Goal: Task Accomplishment & Management: Manage account settings

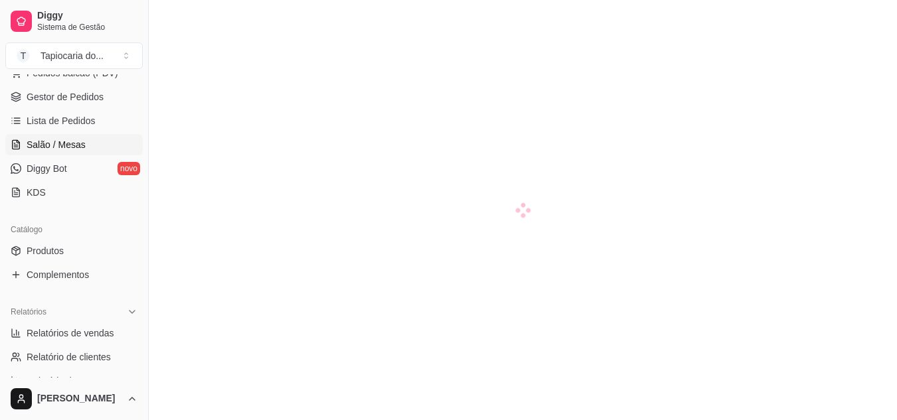
scroll to position [199, 0]
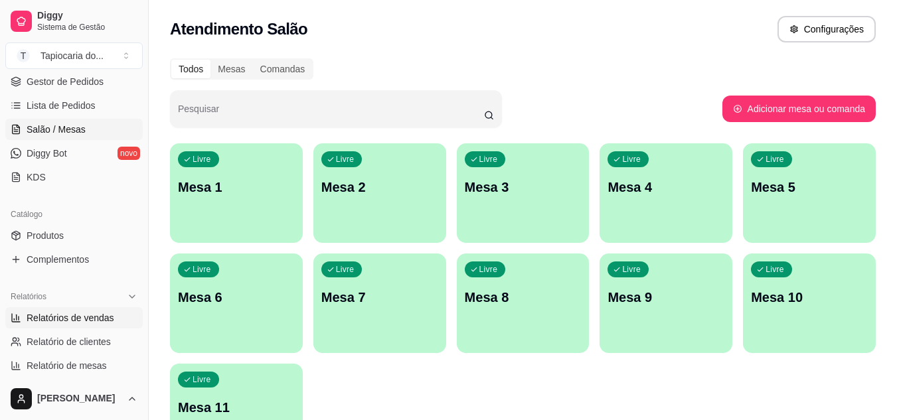
click at [76, 317] on span "Relatórios de vendas" at bounding box center [71, 317] width 88 height 13
select select "ALL"
select select "0"
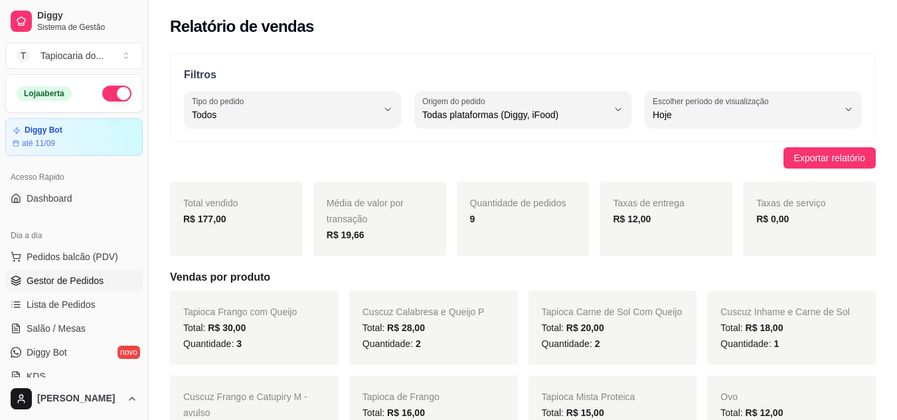
click at [44, 280] on span "Gestor de Pedidos" at bounding box center [65, 280] width 77 height 13
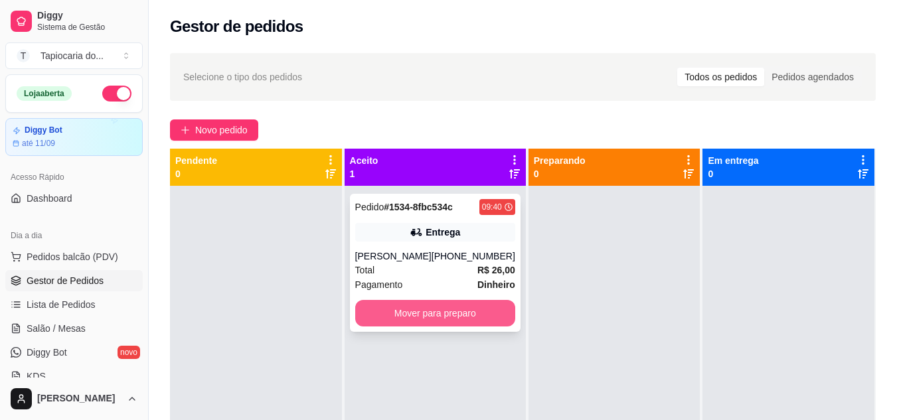
click at [478, 316] on button "Mover para preparo" at bounding box center [435, 313] width 160 height 27
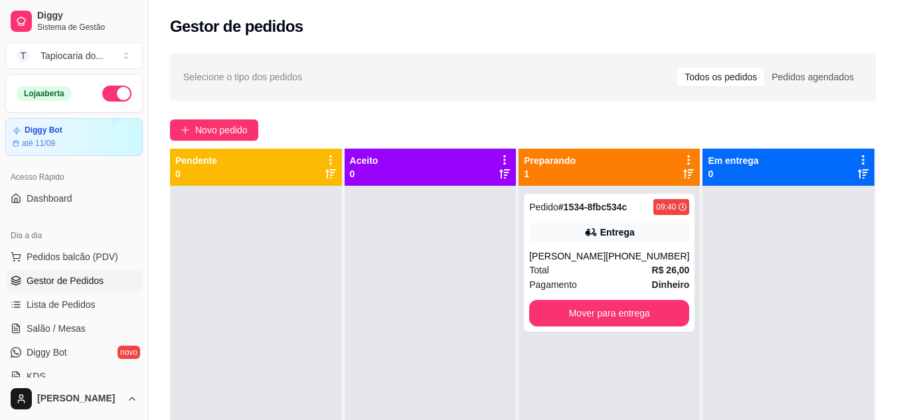
click at [469, 42] on div "Gestor de pedidos" at bounding box center [523, 22] width 748 height 45
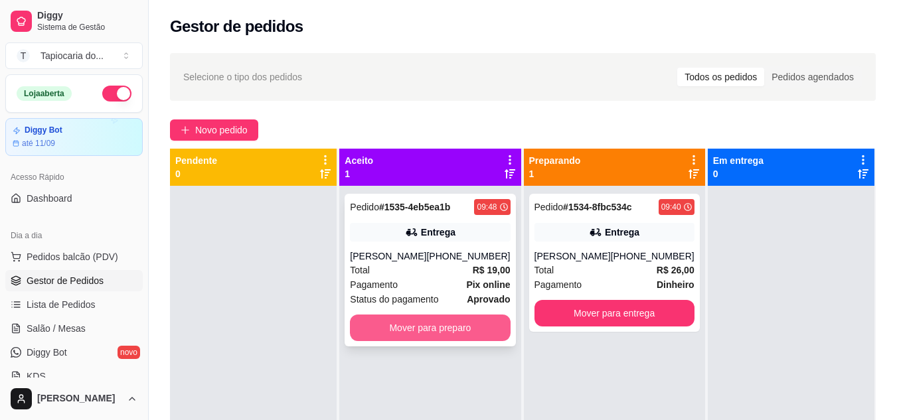
click at [463, 331] on button "Mover para preparo" at bounding box center [430, 328] width 160 height 27
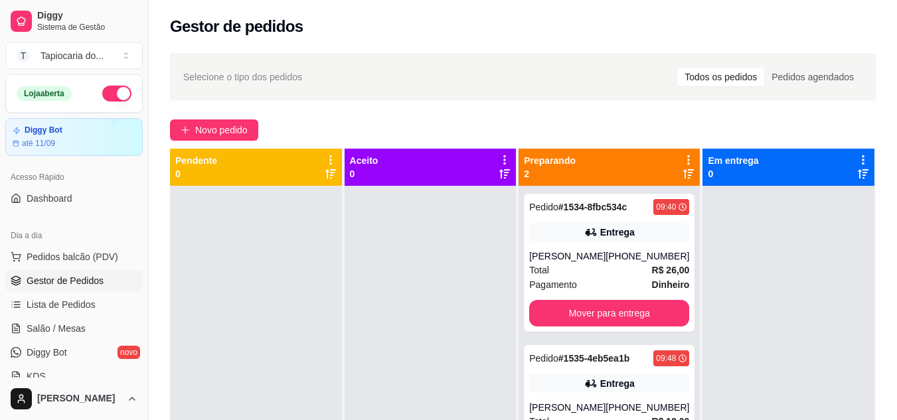
click at [363, 36] on div "Gestor de pedidos" at bounding box center [523, 26] width 706 height 21
click at [490, 61] on div "Selecione o tipo dos pedidos Todos os pedidos Pedidos agendados" at bounding box center [523, 77] width 706 height 48
click at [529, 39] on div "Gestor de pedidos" at bounding box center [523, 22] width 748 height 45
click at [458, 17] on div "Gestor de pedidos" at bounding box center [523, 26] width 706 height 21
click at [489, 21] on div "Gestor de pedidos" at bounding box center [523, 26] width 706 height 21
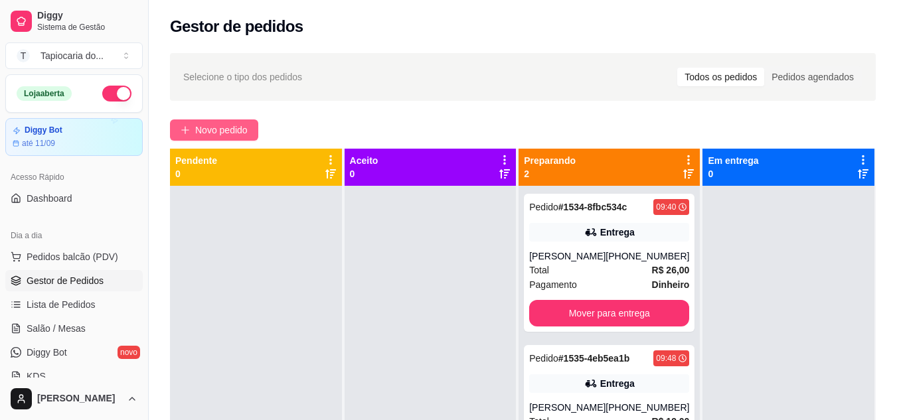
click at [213, 126] on span "Novo pedido" at bounding box center [221, 130] width 52 height 15
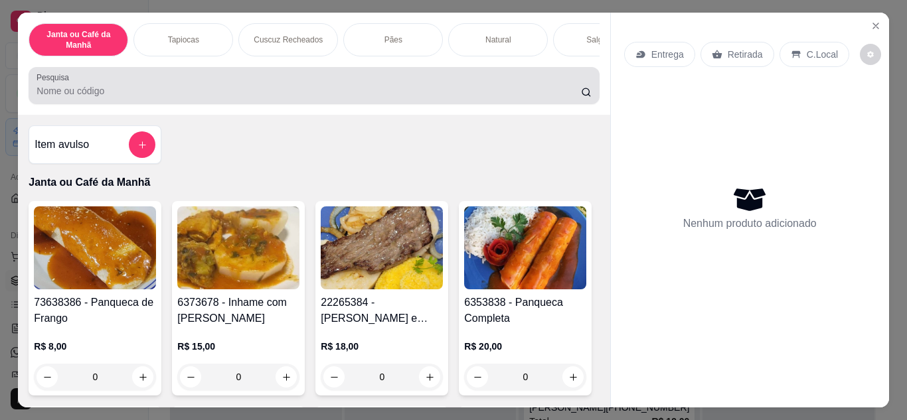
click at [270, 88] on div at bounding box center [314, 85] width 554 height 27
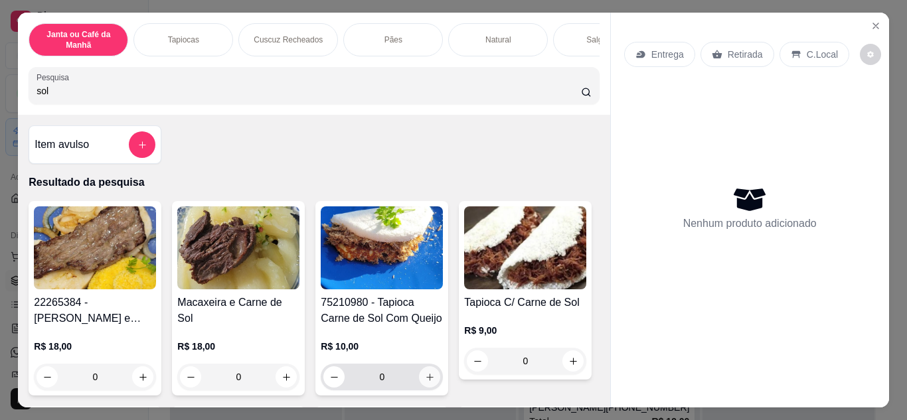
type input "sol"
click at [425, 382] on icon "increase-product-quantity" at bounding box center [430, 377] width 10 height 10
type input "1"
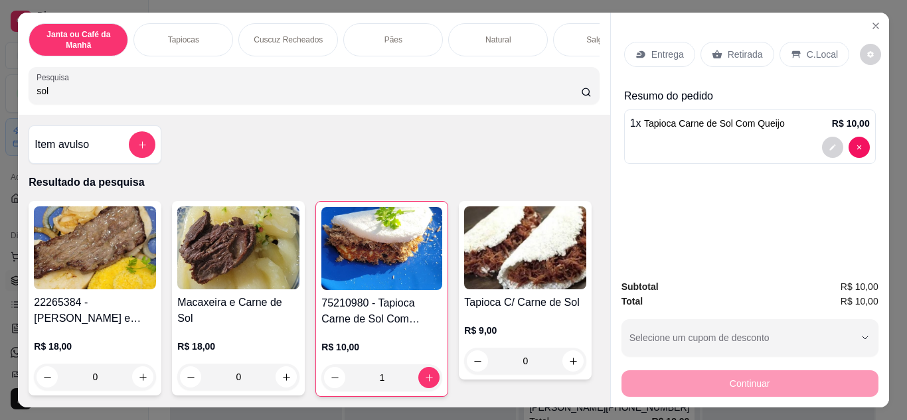
click at [728, 56] on p "Retirada" at bounding box center [745, 54] width 35 height 13
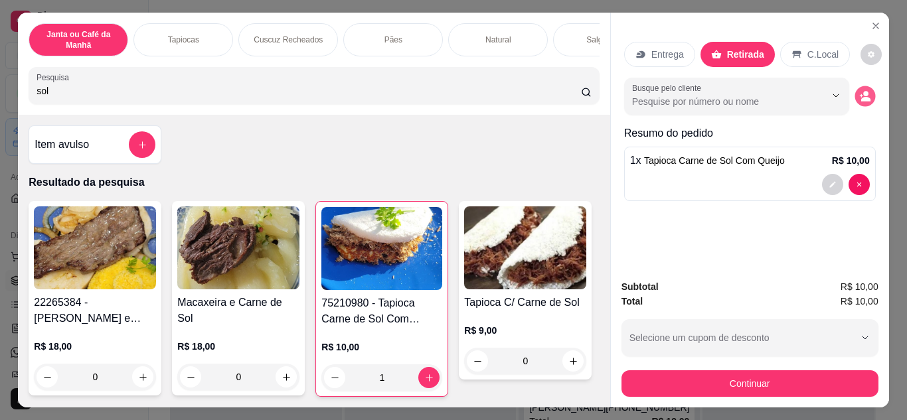
click at [859, 93] on icon "decrease-product-quantity" at bounding box center [864, 95] width 11 height 11
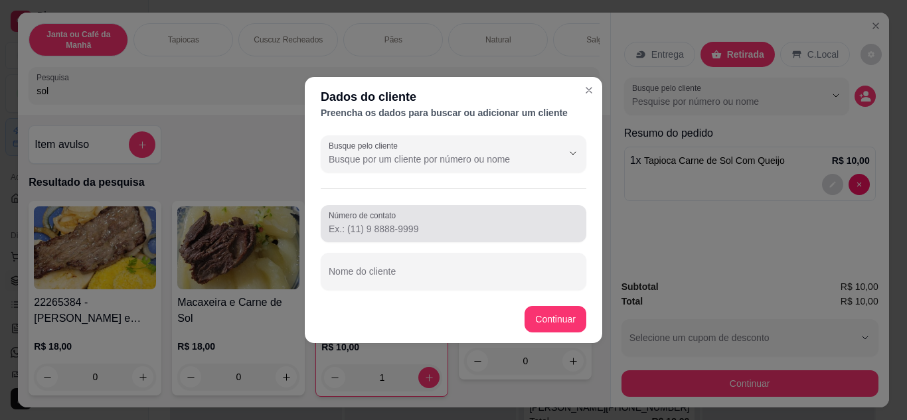
click at [421, 230] on input "Número de contato" at bounding box center [454, 228] width 250 height 13
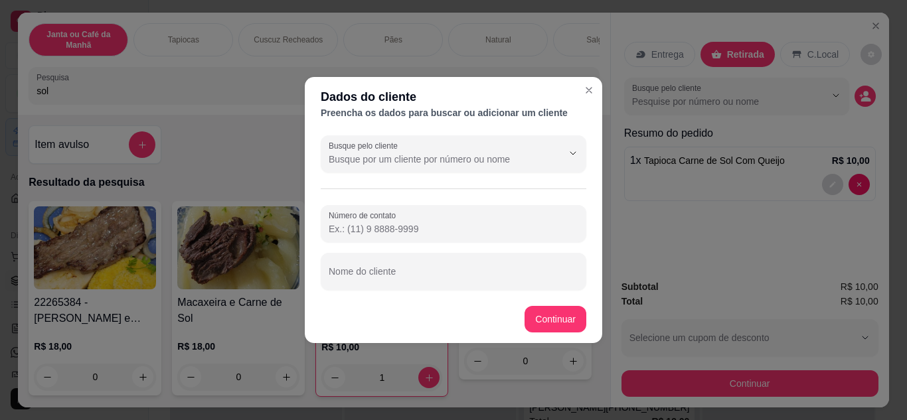
paste input "[PHONE_NUMBER]"
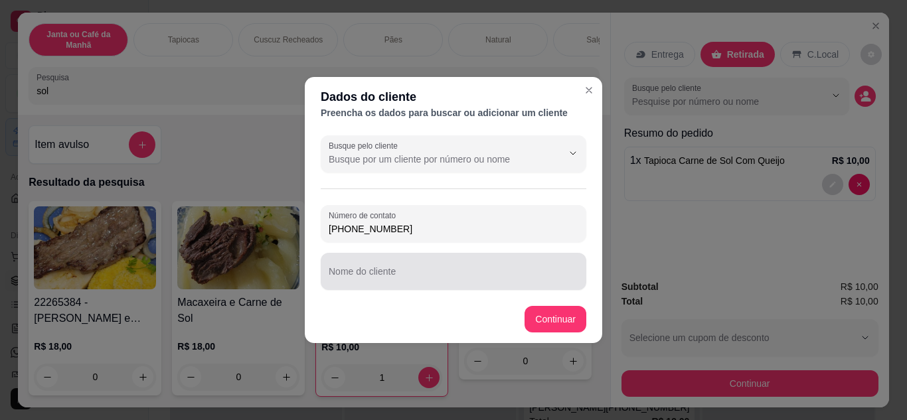
type input "[PHONE_NUMBER]"
click at [477, 264] on div at bounding box center [454, 271] width 250 height 27
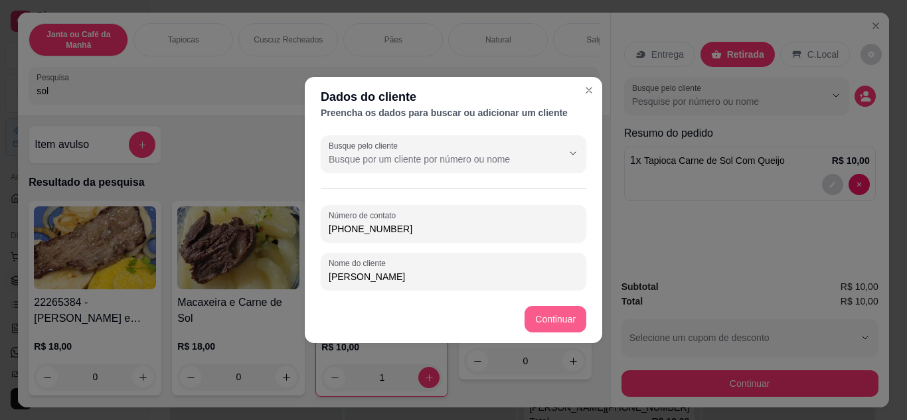
type input "[PERSON_NAME]"
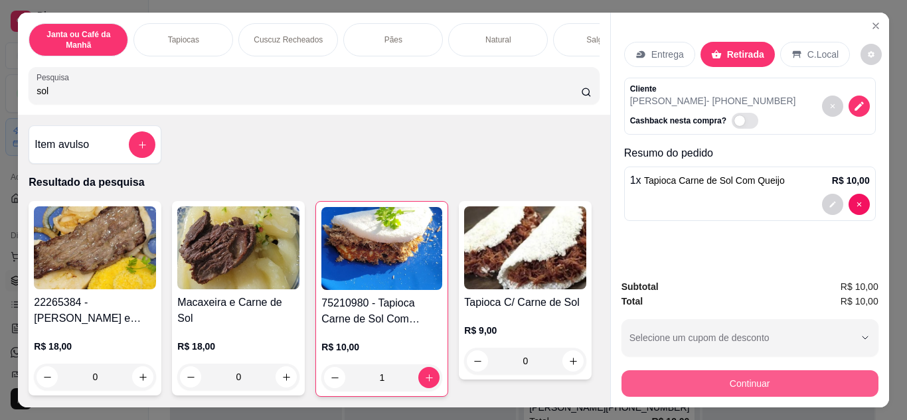
click at [779, 378] on button "Continuar" at bounding box center [749, 383] width 257 height 27
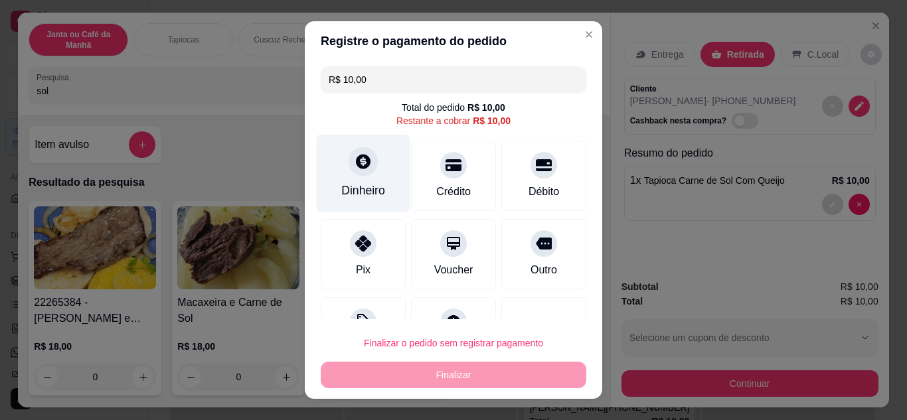
click at [376, 172] on div "Dinheiro" at bounding box center [364, 173] width 94 height 78
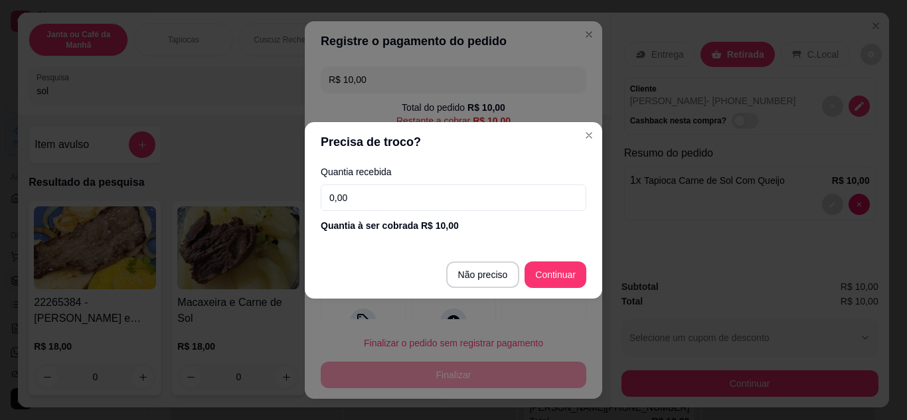
click at [467, 201] on input "0,00" at bounding box center [454, 198] width 266 height 27
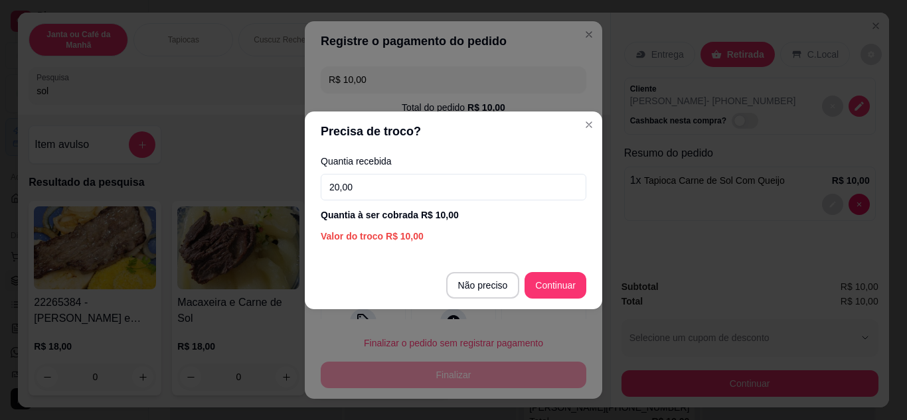
type input "20,00"
type input "R$ 0,00"
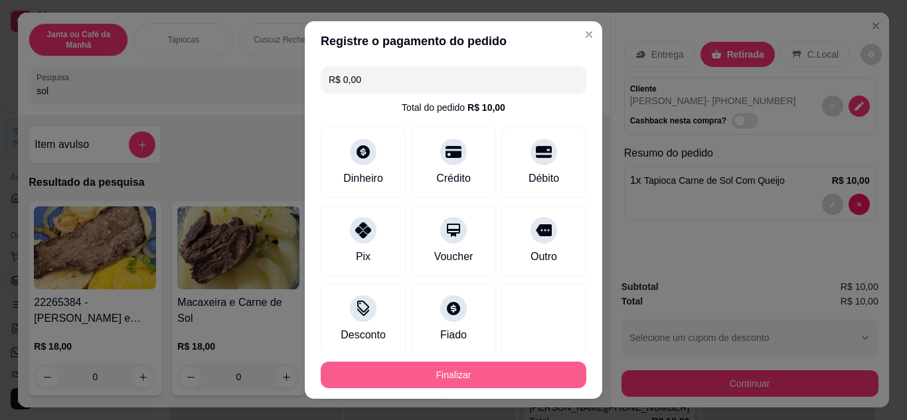
click at [460, 372] on button "Finalizar" at bounding box center [454, 375] width 266 height 27
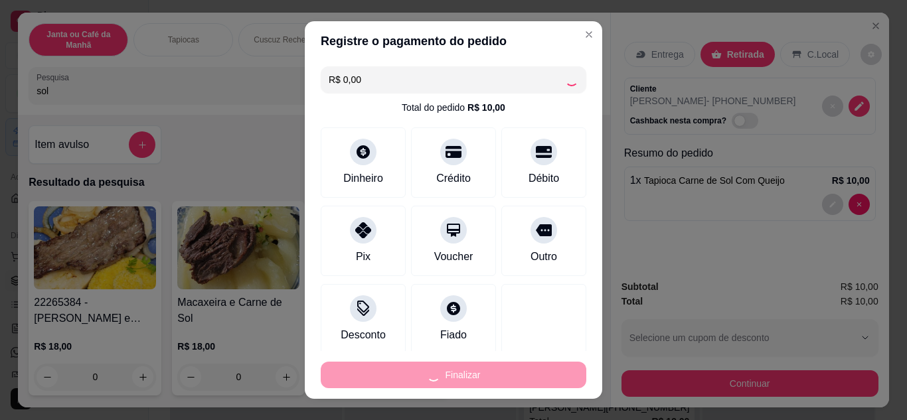
type input "0"
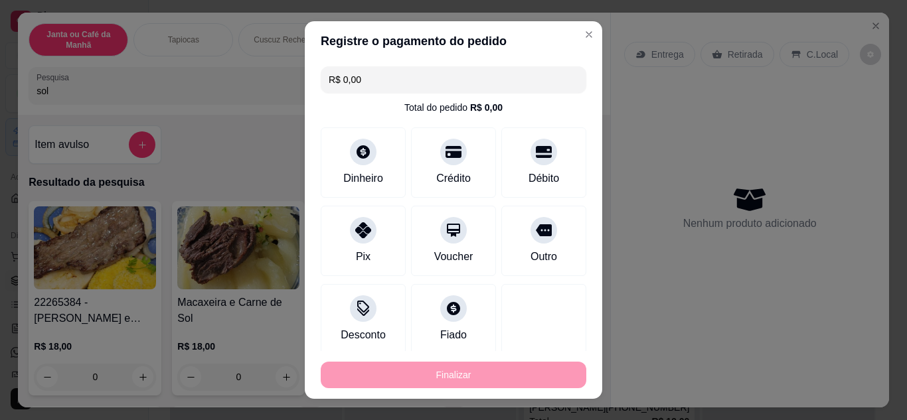
type input "-R$ 10,00"
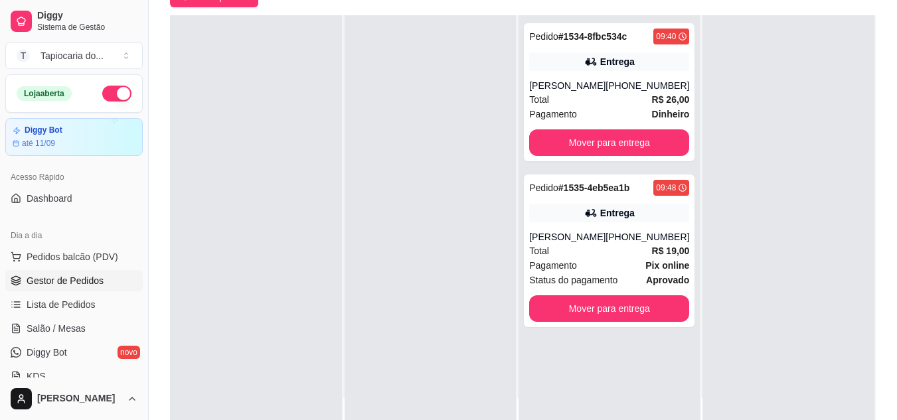
scroll to position [203, 0]
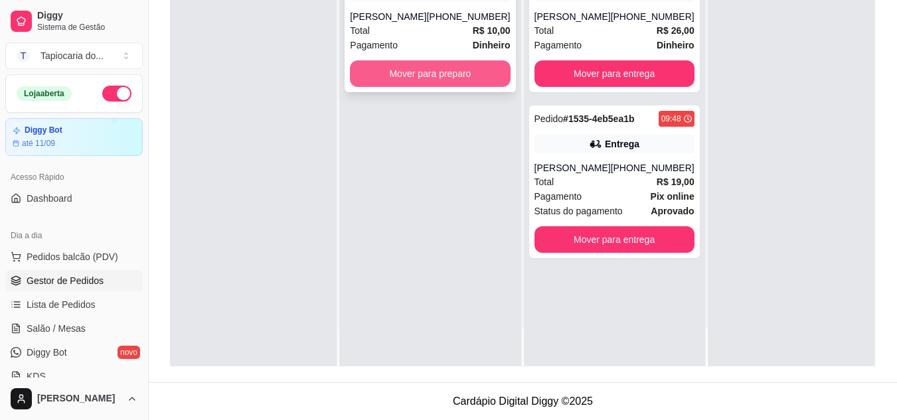
click at [457, 78] on button "Mover para preparo" at bounding box center [430, 73] width 160 height 27
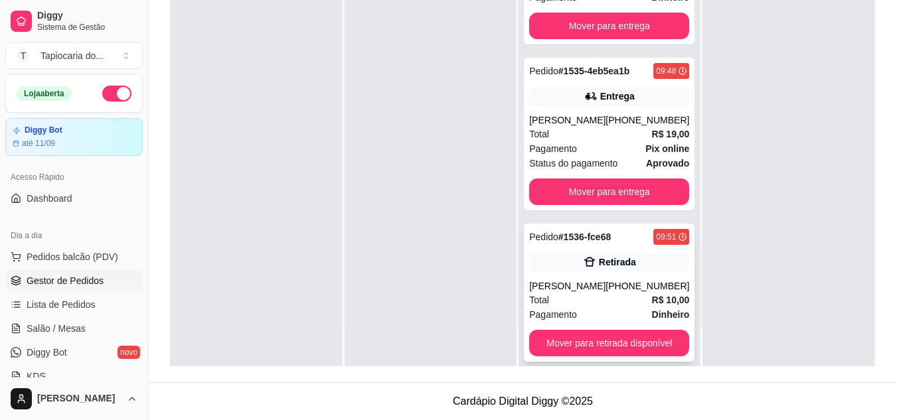
scroll to position [62, 0]
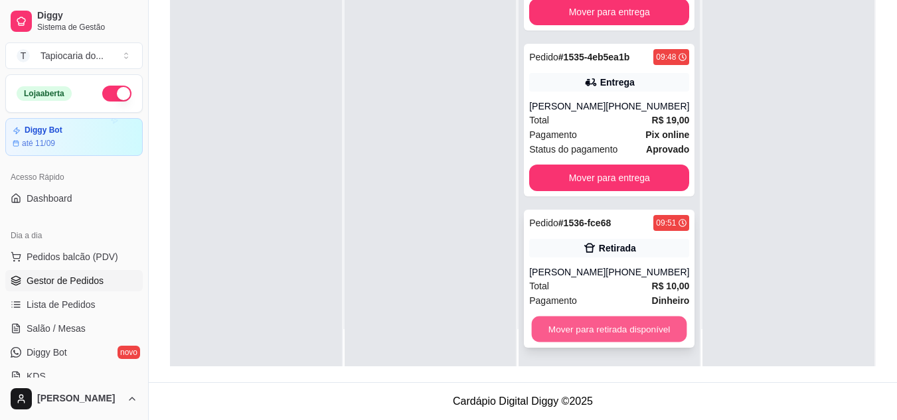
click at [661, 337] on button "Mover para retirada disponível" at bounding box center [609, 330] width 155 height 26
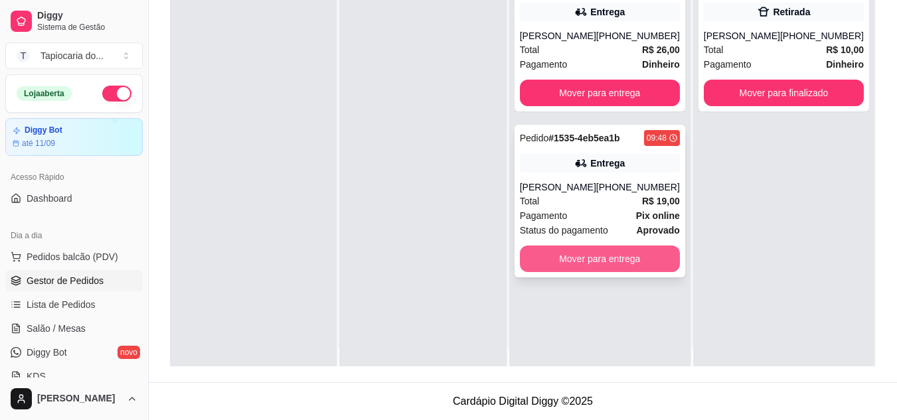
scroll to position [0, 0]
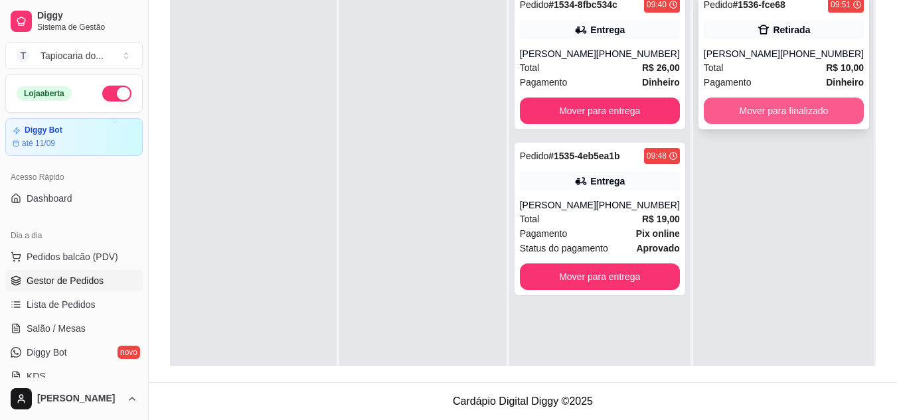
click at [843, 111] on button "Mover para finalizado" at bounding box center [784, 111] width 160 height 27
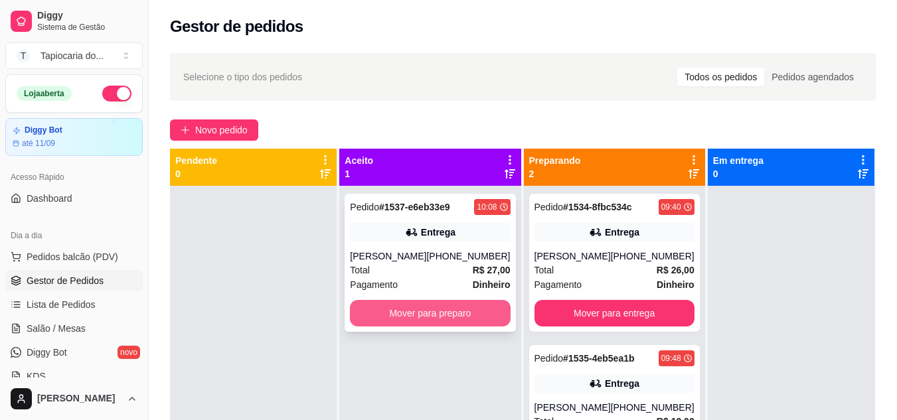
click at [483, 309] on button "Mover para preparo" at bounding box center [430, 313] width 160 height 27
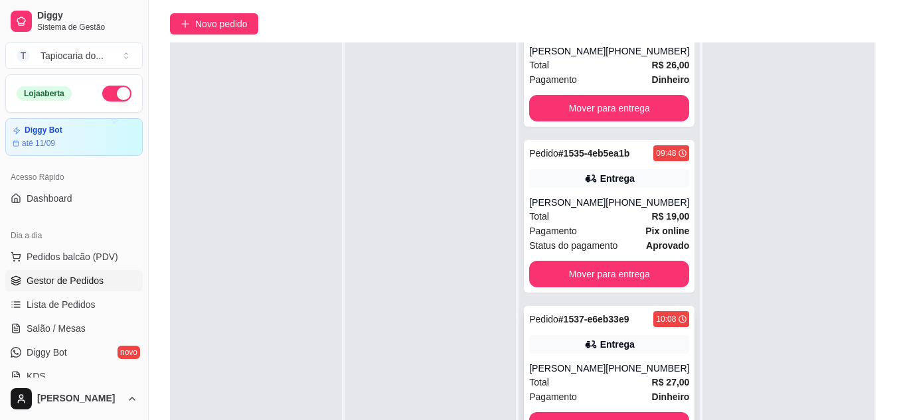
scroll to position [203, 0]
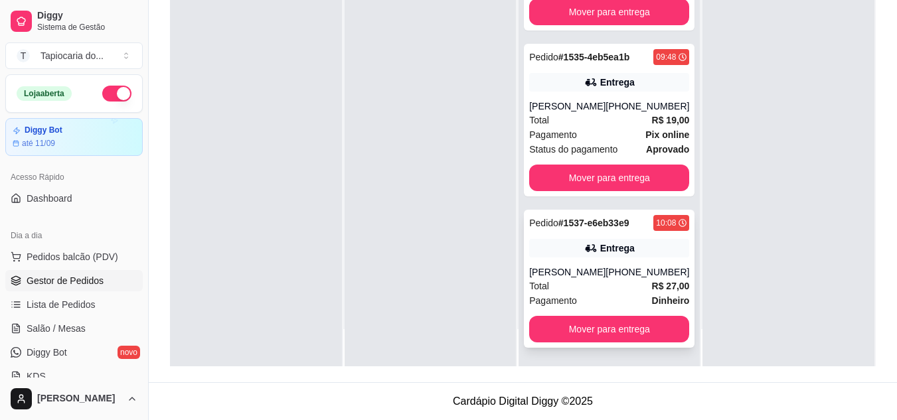
click at [629, 270] on div "[PHONE_NUMBER]" at bounding box center [648, 272] width 84 height 13
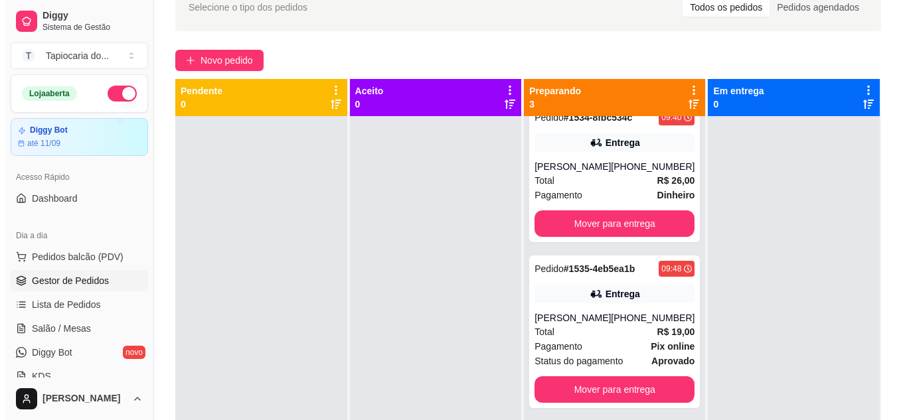
scroll to position [0, 0]
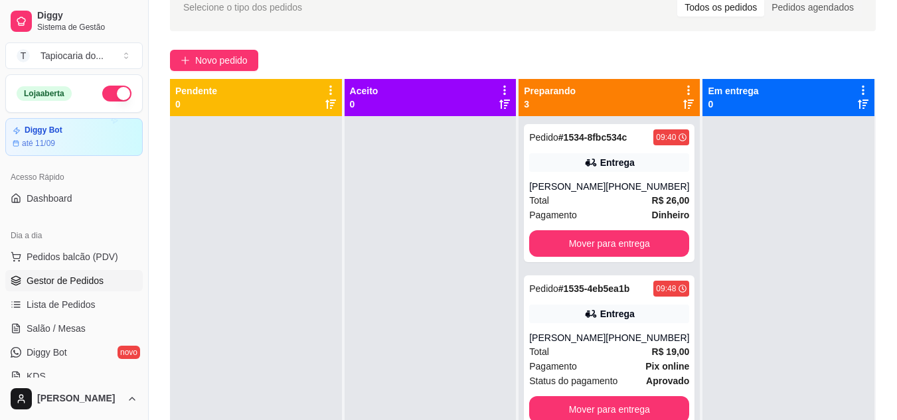
click at [741, 175] on div at bounding box center [788, 326] width 172 height 420
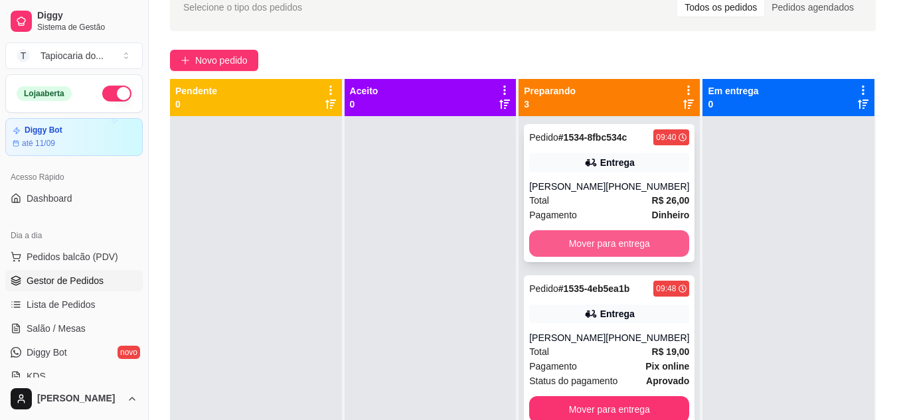
click at [588, 244] on button "Mover para entrega" at bounding box center [609, 243] width 160 height 27
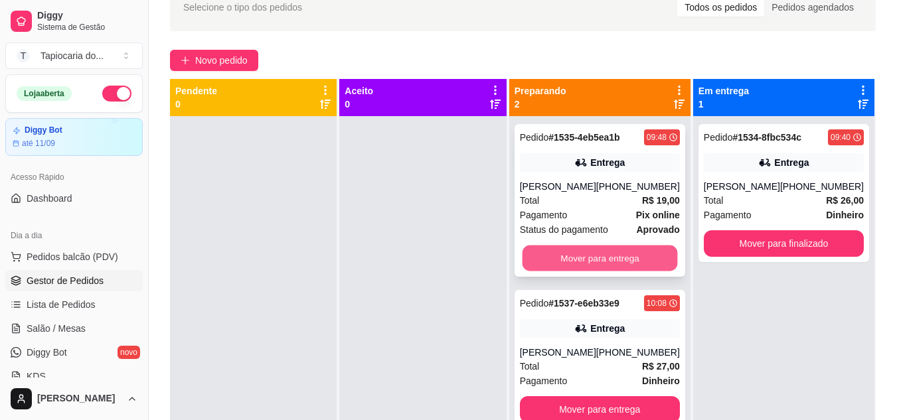
click at [600, 258] on button "Mover para entrega" at bounding box center [599, 259] width 155 height 26
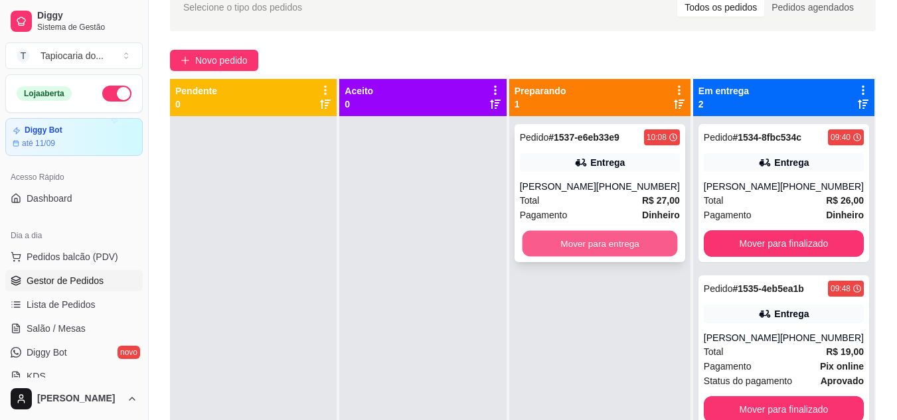
click at [643, 243] on button "Mover para entrega" at bounding box center [599, 244] width 155 height 26
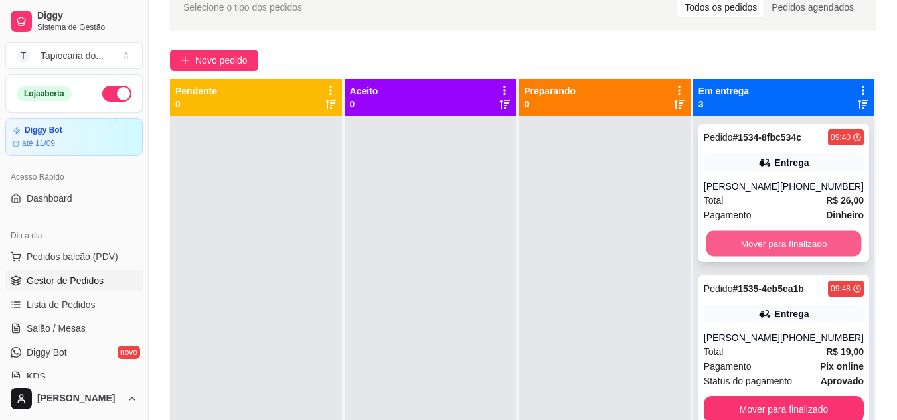
click at [785, 244] on button "Mover para finalizado" at bounding box center [783, 244] width 155 height 26
click at [786, 276] on div "Pedido # 1535-4eb5ea1b 09:48 Entrega [PERSON_NAME] [PHONE_NUMBER] Total R$ 19,0…" at bounding box center [783, 352] width 171 height 153
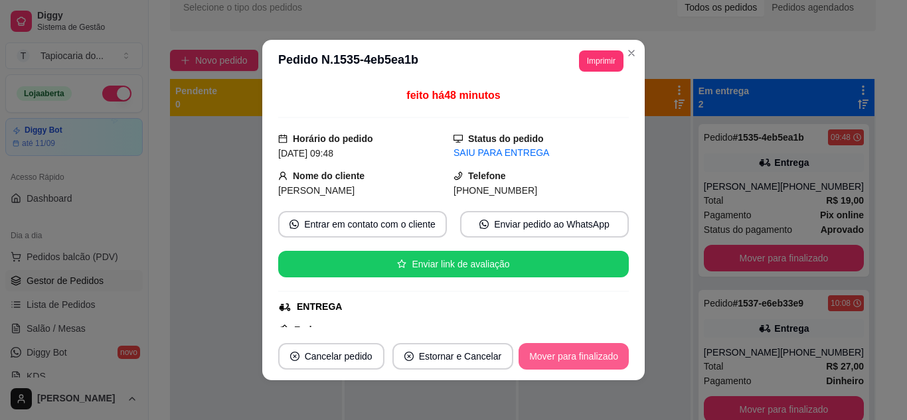
click at [564, 361] on button "Mover para finalizado" at bounding box center [574, 356] width 110 height 27
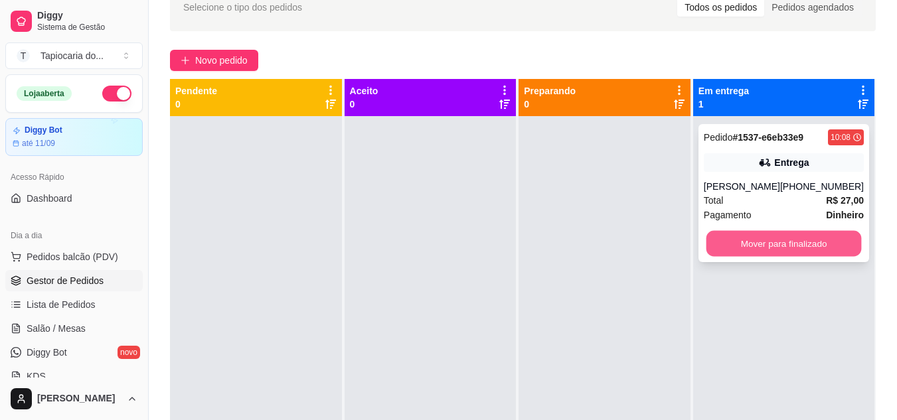
click at [775, 241] on button "Mover para finalizado" at bounding box center [783, 244] width 155 height 26
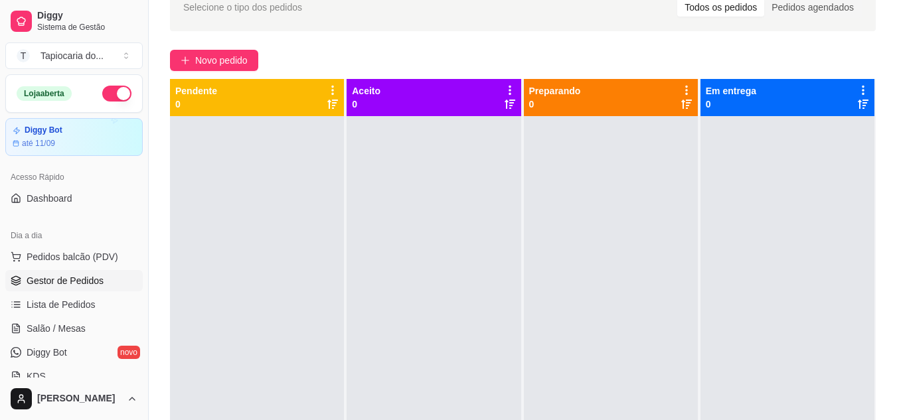
click at [217, 48] on div "Selecione o tipo dos pedidos Todos os pedidos Pedidos agendados Novo pedido Pen…" at bounding box center [523, 245] width 748 height 540
click at [218, 57] on span "Novo pedido" at bounding box center [221, 60] width 52 height 15
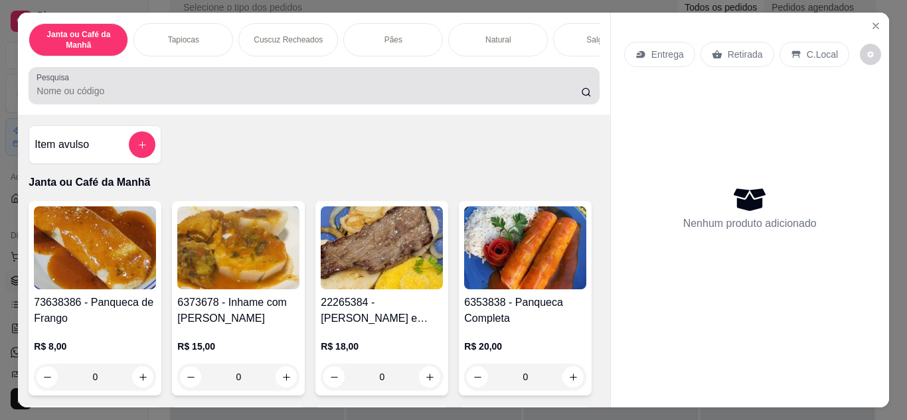
click at [258, 98] on input "Pesquisa" at bounding box center [309, 90] width 544 height 13
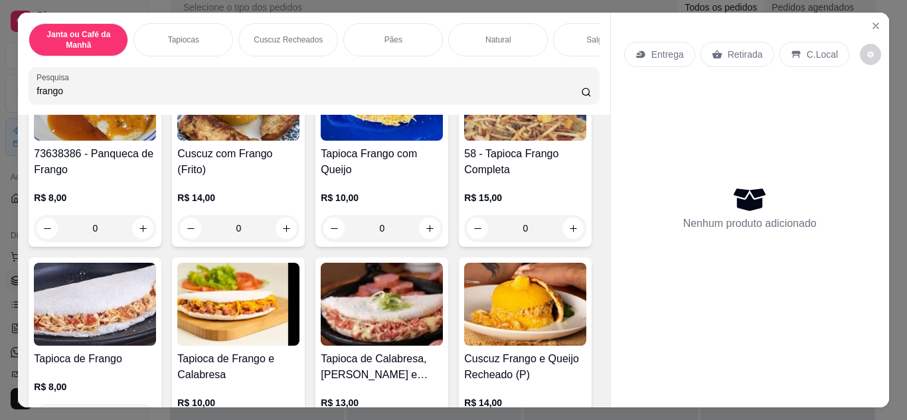
scroll to position [66, 0]
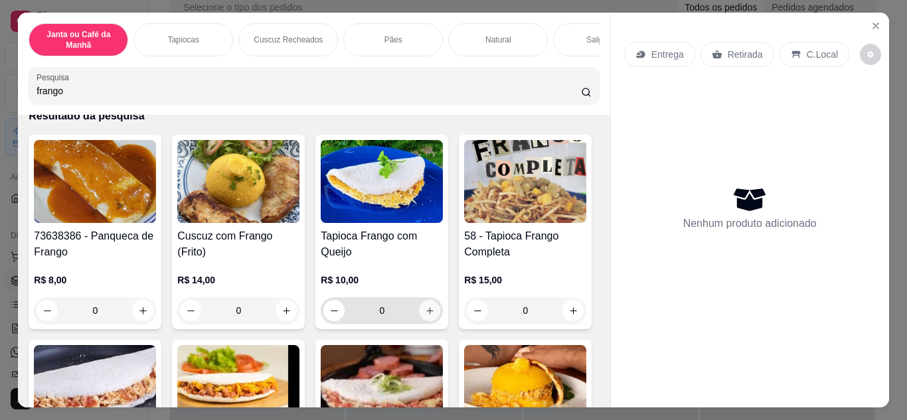
type input "frango"
click at [425, 315] on icon "increase-product-quantity" at bounding box center [430, 311] width 10 height 10
type input "1"
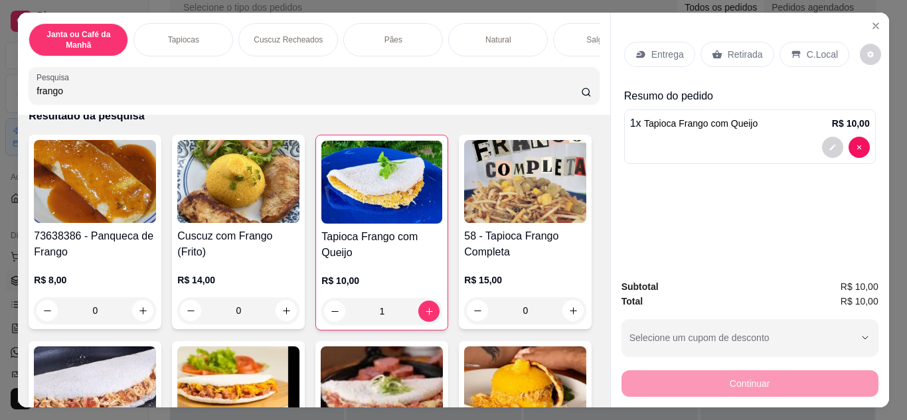
drag, startPoint x: 230, startPoint y: 99, endPoint x: 4, endPoint y: 37, distance: 234.7
click at [0, 60] on div "Janta ou Café da Manhã Tapiocas Cuscuz Recheados Pães Natural Salgados Tapiocas…" at bounding box center [453, 210] width 907 height 420
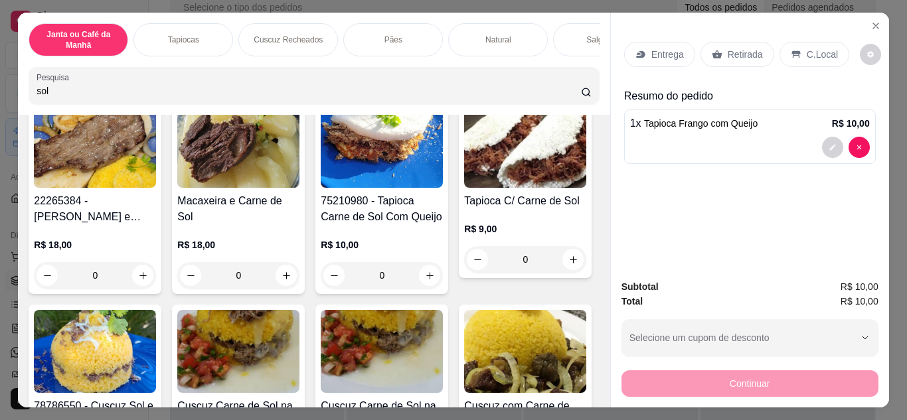
scroll to position [199, 0]
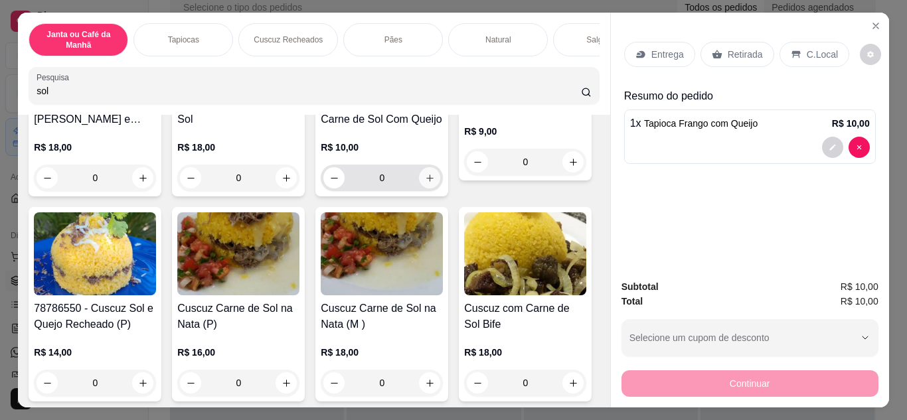
type input "sol"
click at [426, 183] on icon "increase-product-quantity" at bounding box center [430, 178] width 10 height 10
type input "1"
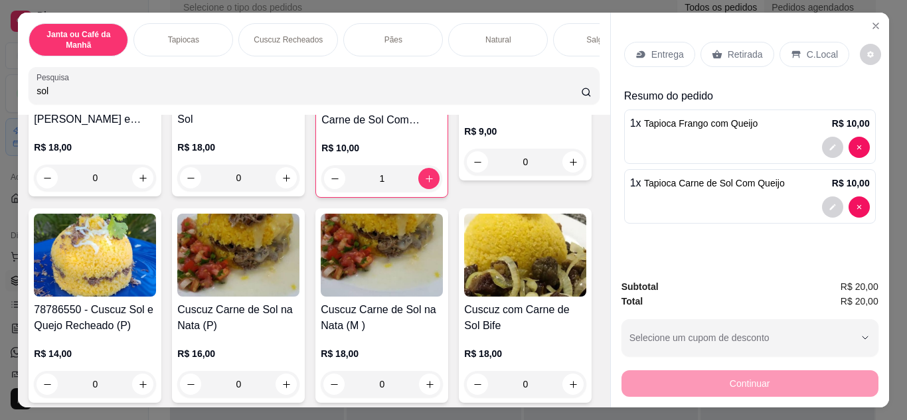
drag, startPoint x: 169, startPoint y: 95, endPoint x: 0, endPoint y: 90, distance: 169.4
click at [0, 96] on div "Janta ou Café da Manhã Tapiocas Cuscuz Recheados Pães Natural Salgados Tapiocas…" at bounding box center [453, 210] width 907 height 420
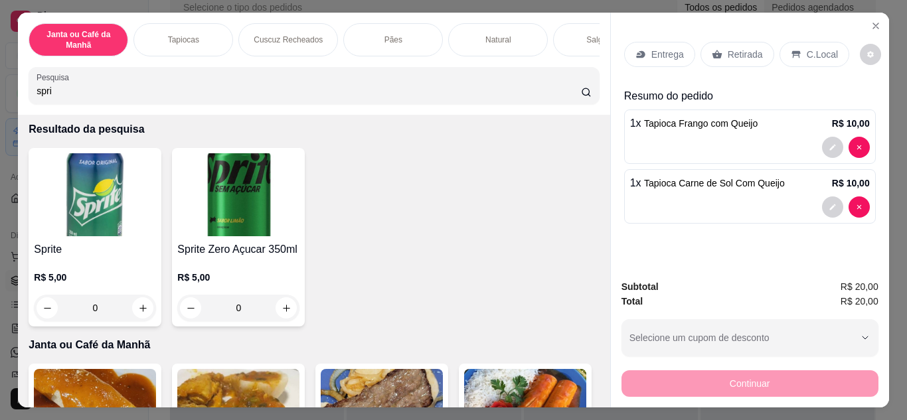
scroll to position [66, 0]
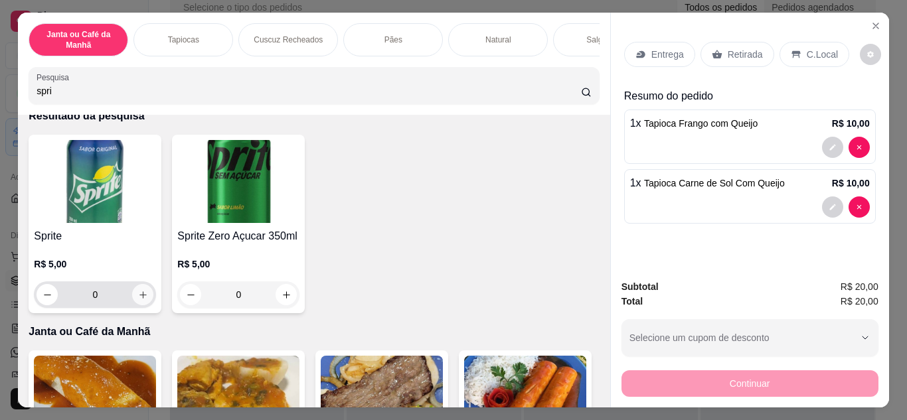
type input "spri"
click at [137, 291] on button "increase-product-quantity" at bounding box center [142, 294] width 21 height 21
type input "1"
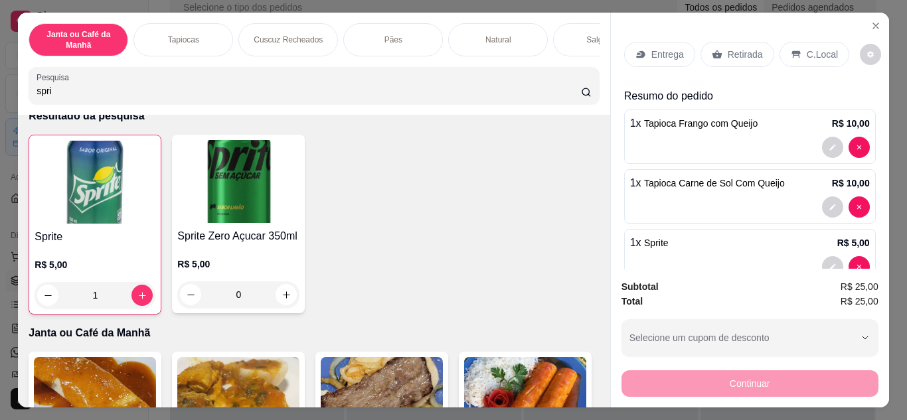
drag, startPoint x: 233, startPoint y: 100, endPoint x: 0, endPoint y: 96, distance: 233.1
click at [0, 98] on div "Janta ou Café da Manhã Tapiocas Cuscuz Recheados Pães Natural Salgados Tapiocas…" at bounding box center [453, 210] width 907 height 420
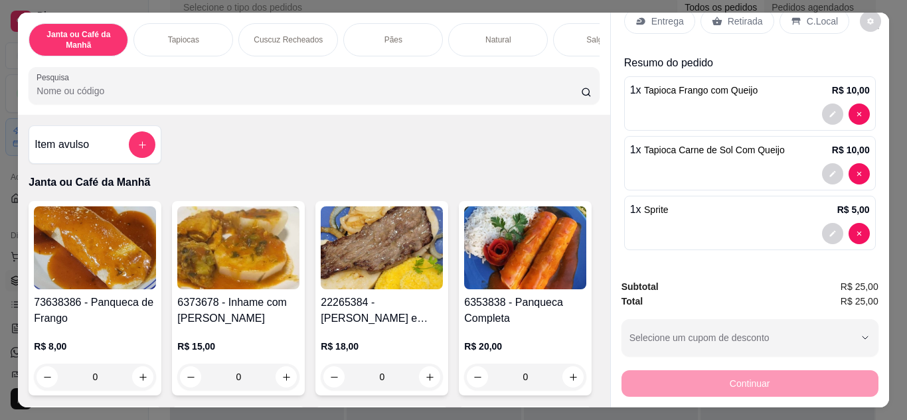
scroll to position [0, 0]
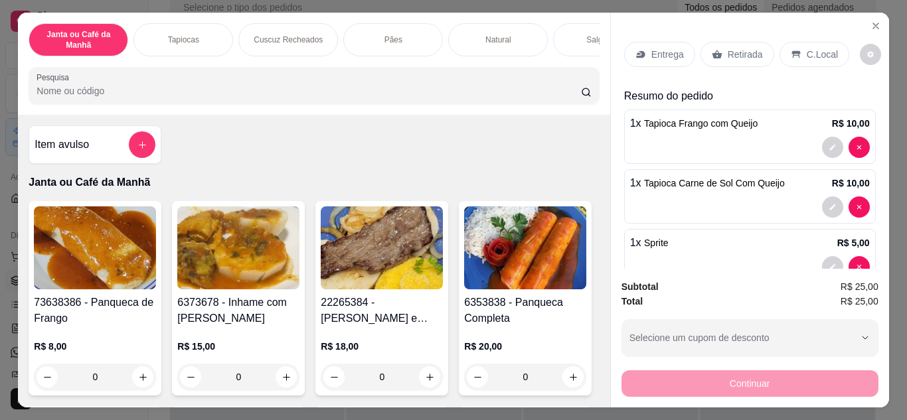
click at [667, 48] on p "Entrega" at bounding box center [667, 54] width 33 height 13
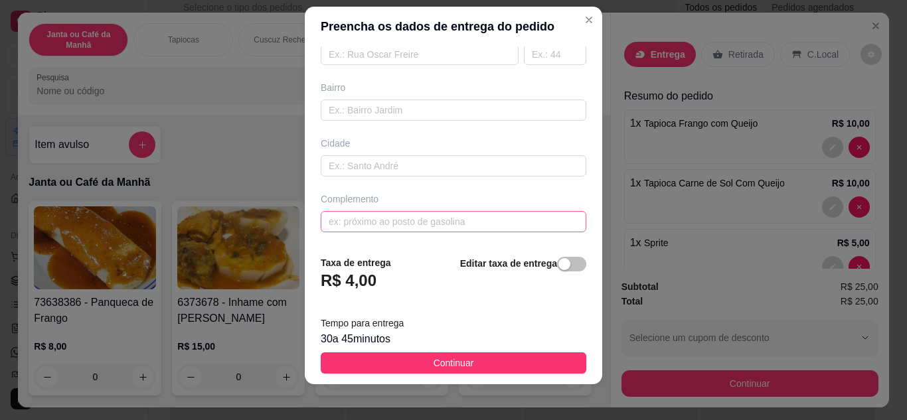
scroll to position [21, 0]
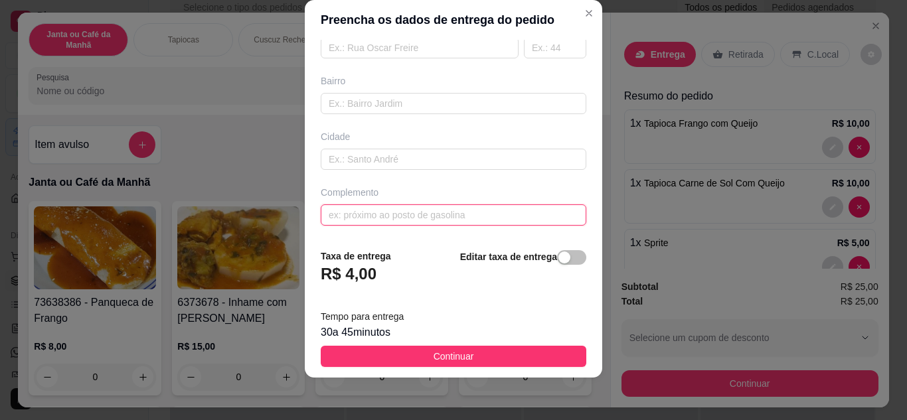
click at [392, 223] on input "text" at bounding box center [454, 214] width 266 height 21
paste input "padre ze [PERSON_NAME], empresarial [PERSON_NAME], sala 09 segundo andar"
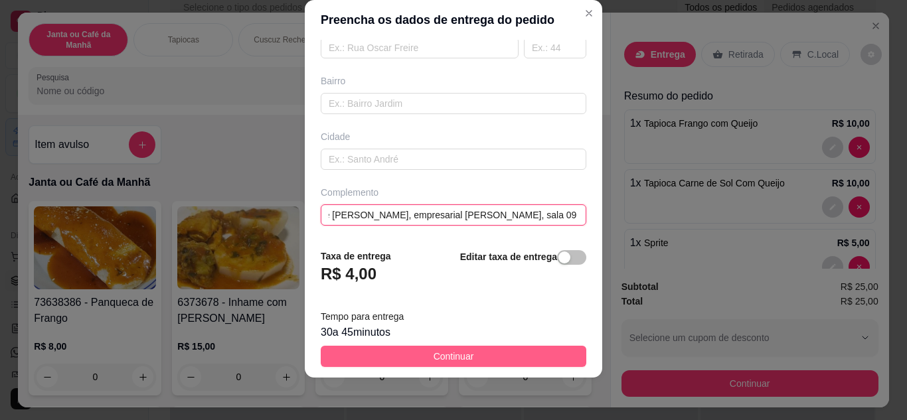
type input "padre ze [PERSON_NAME], empresarial [PERSON_NAME], sala 09 segundo andar"
click at [434, 359] on span "Continuar" at bounding box center [454, 356] width 41 height 15
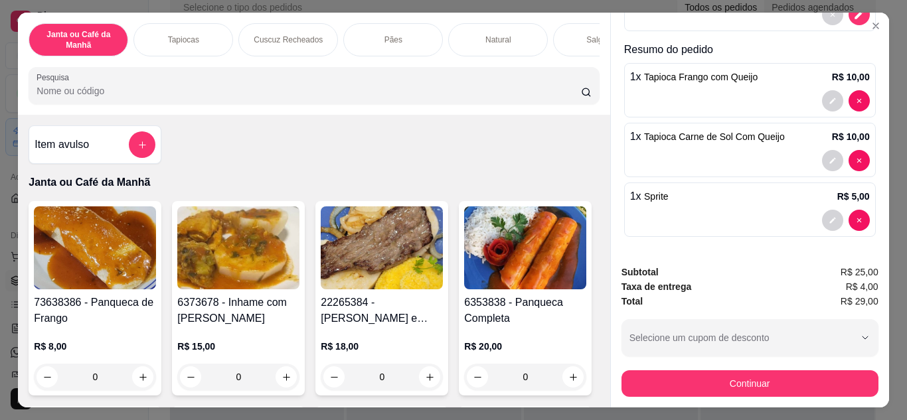
scroll to position [161, 0]
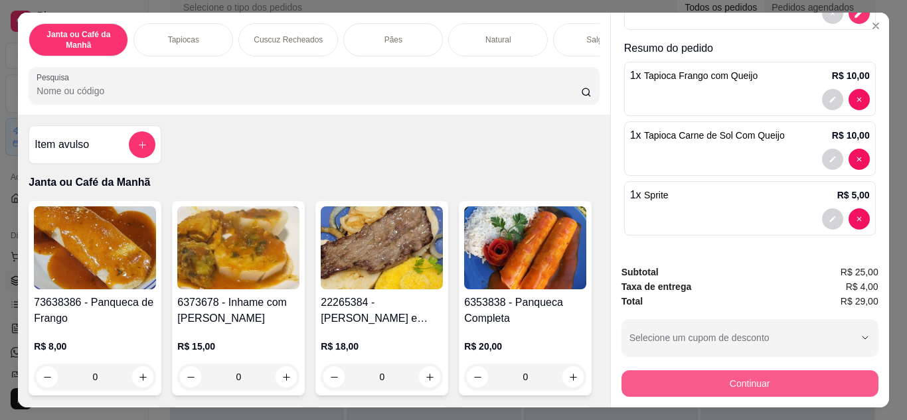
click at [772, 374] on button "Continuar" at bounding box center [749, 383] width 257 height 27
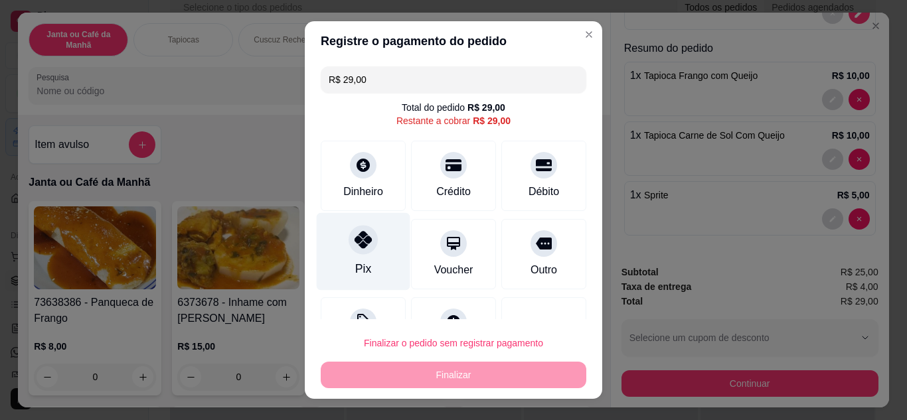
click at [359, 254] on div at bounding box center [363, 239] width 29 height 29
type input "R$ 0,00"
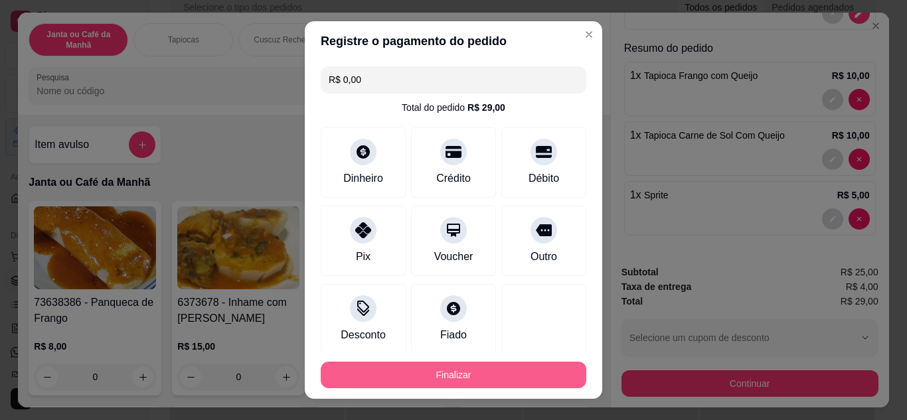
click at [503, 365] on button "Finalizar" at bounding box center [454, 375] width 266 height 27
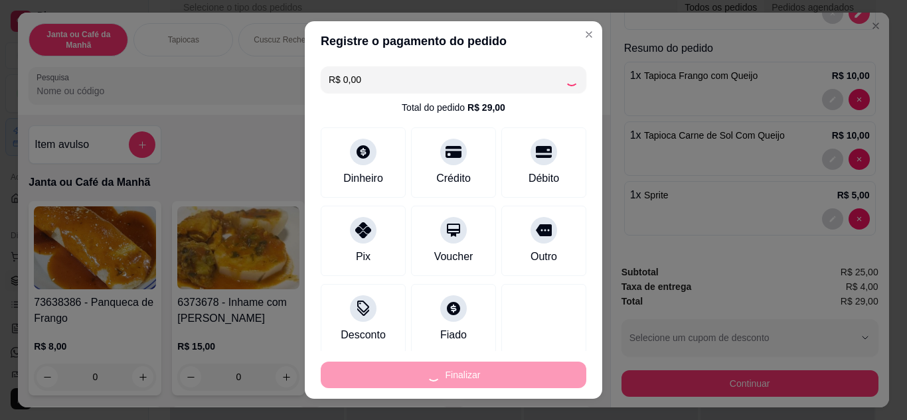
type input "0"
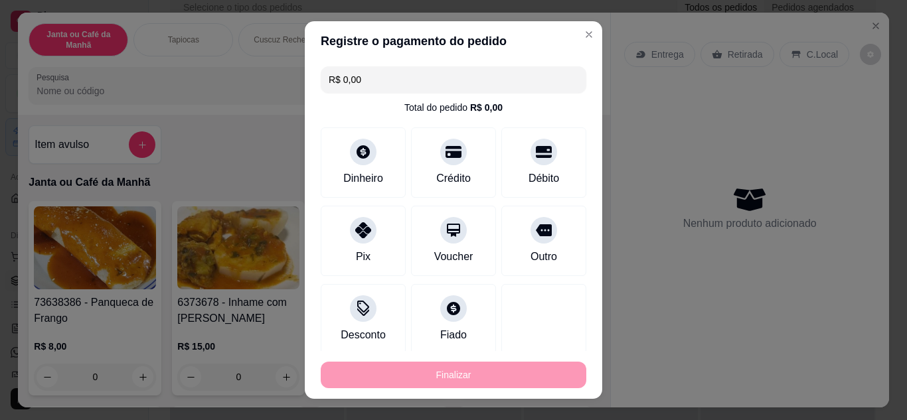
type input "-R$ 29,00"
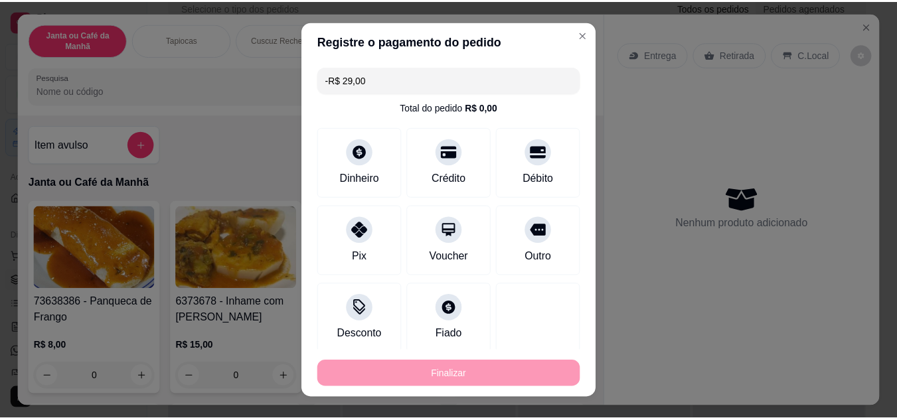
scroll to position [0, 0]
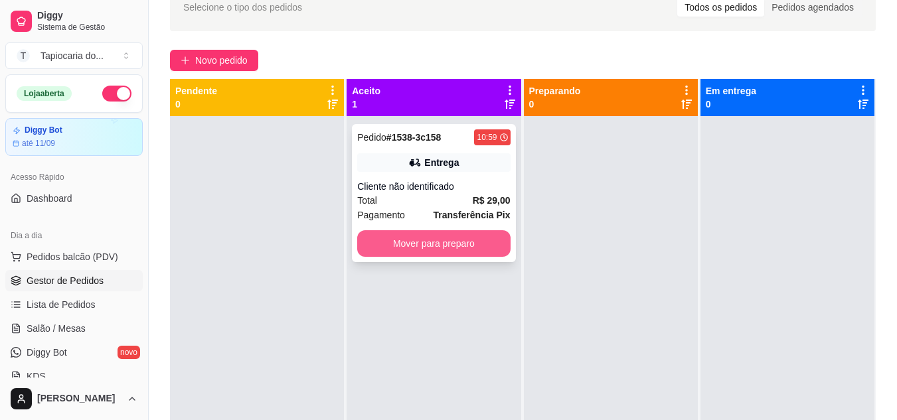
click at [484, 242] on button "Mover para preparo" at bounding box center [433, 243] width 153 height 27
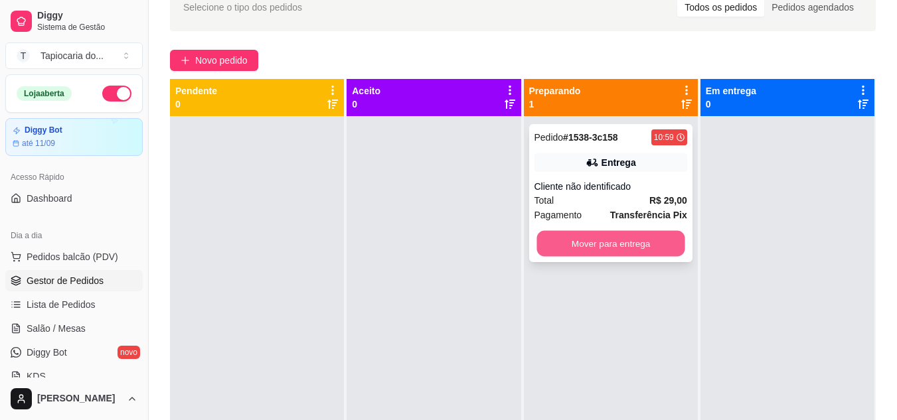
click at [658, 241] on button "Mover para entrega" at bounding box center [610, 244] width 148 height 26
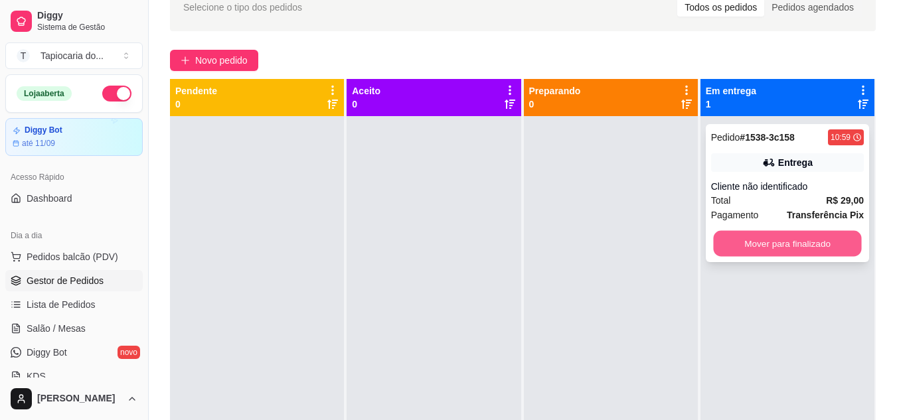
click at [823, 241] on button "Mover para finalizado" at bounding box center [787, 244] width 148 height 26
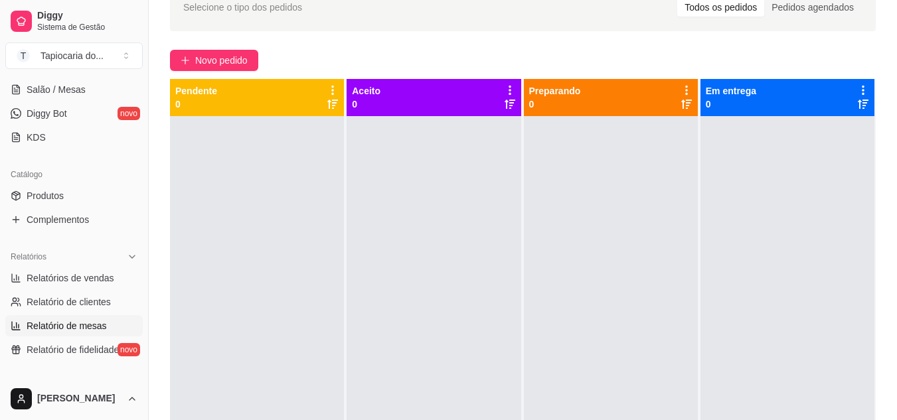
scroll to position [266, 0]
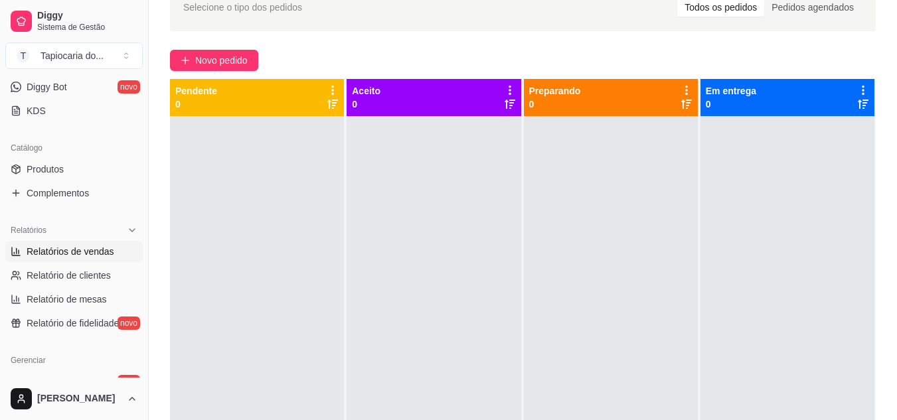
click at [88, 249] on span "Relatórios de vendas" at bounding box center [71, 251] width 88 height 13
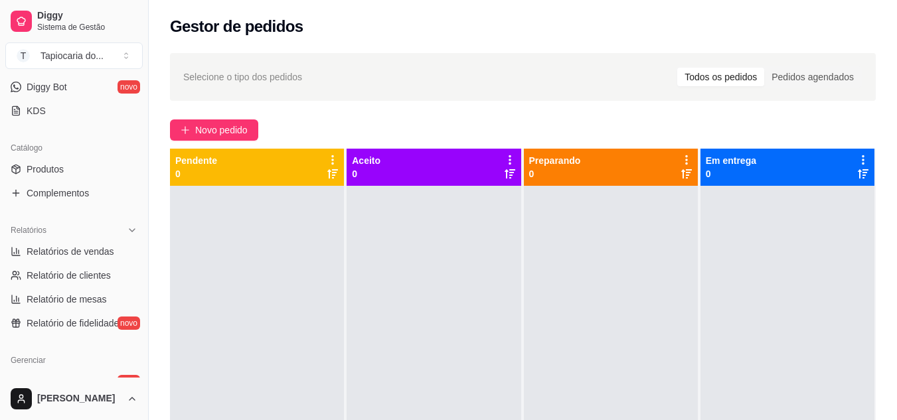
select select "ALL"
select select "0"
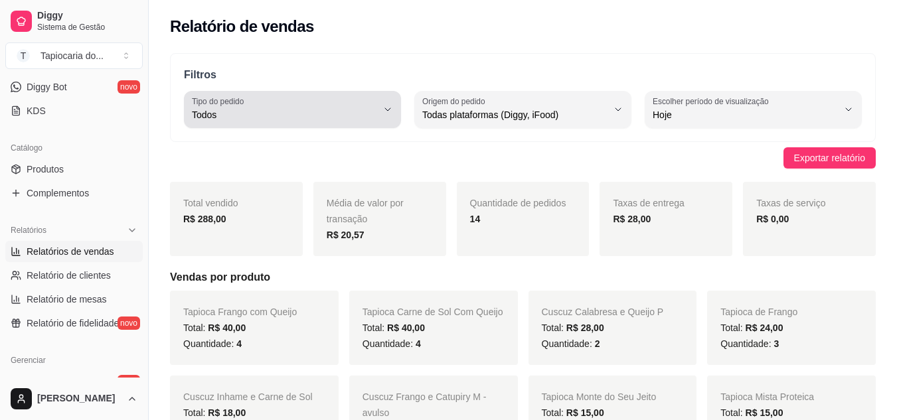
click at [333, 114] on span "Todos" at bounding box center [284, 114] width 185 height 13
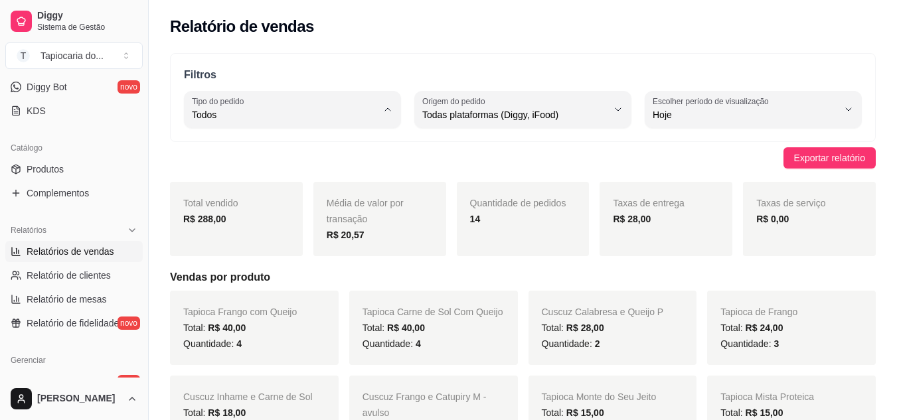
click at [303, 168] on span "Entrega" at bounding box center [286, 168] width 175 height 13
type input "DELIVERY"
select select "DELIVERY"
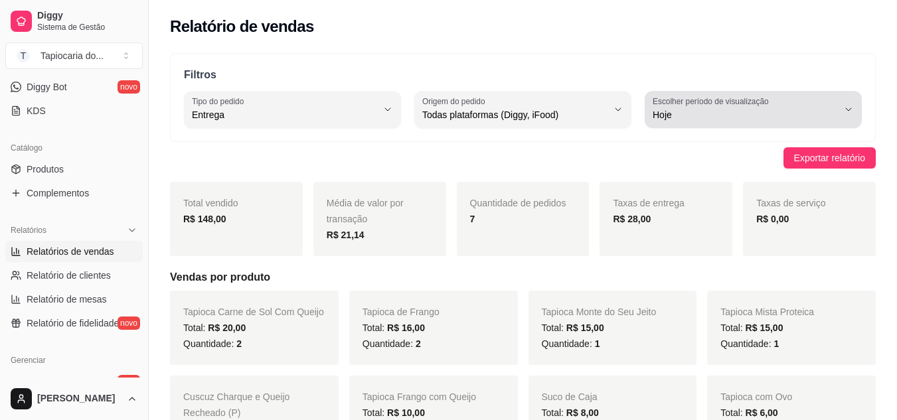
click at [801, 109] on span "Hoje" at bounding box center [745, 114] width 185 height 13
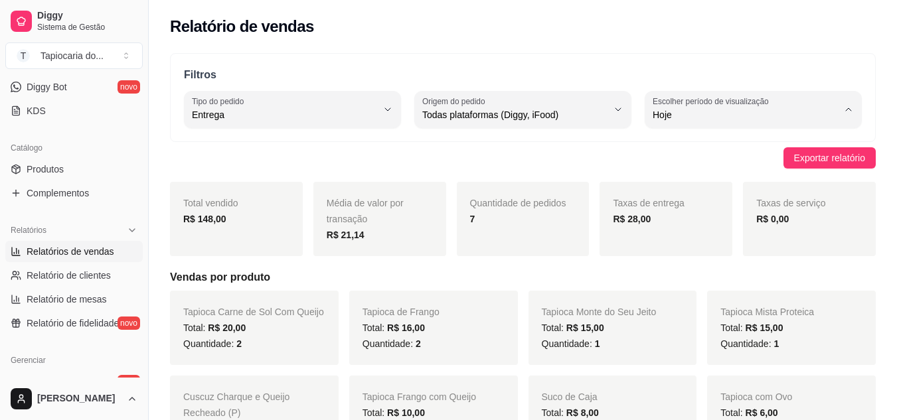
click at [691, 41] on div "Relatório de vendas" at bounding box center [523, 22] width 748 height 45
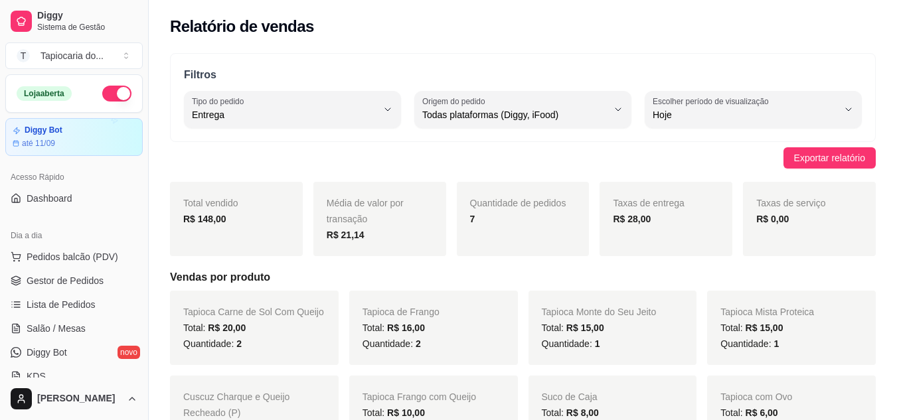
click at [116, 92] on button "button" at bounding box center [116, 94] width 29 height 16
